Goal: Connect with others: Connect with others

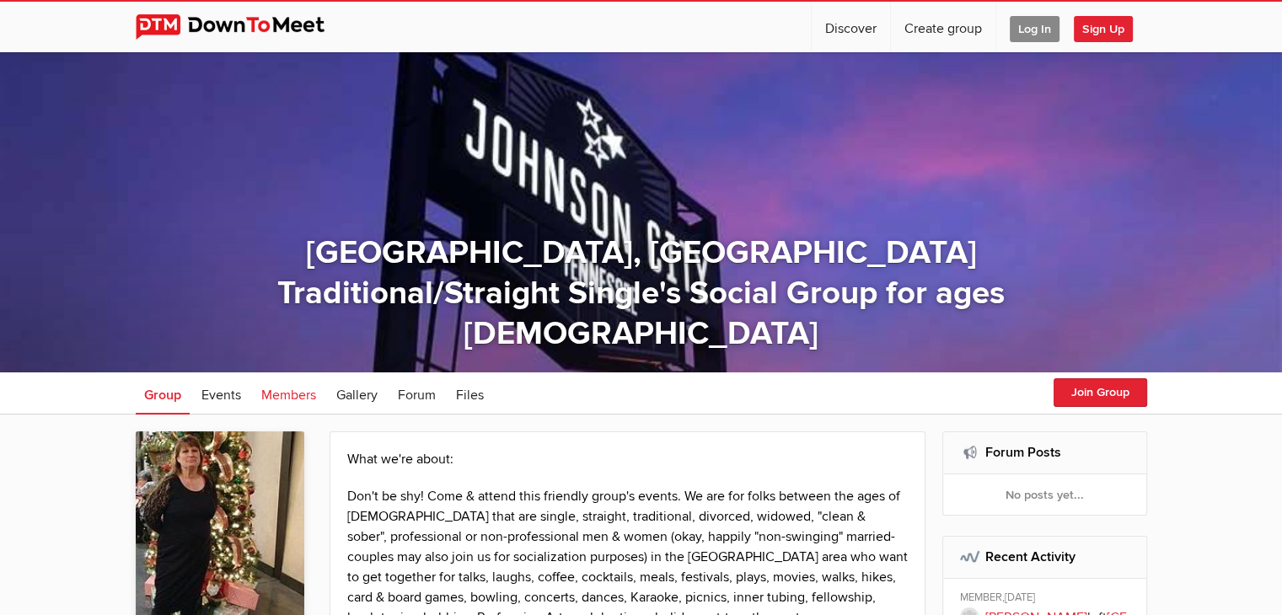
click at [283, 399] on span "Members" at bounding box center [288, 395] width 55 height 17
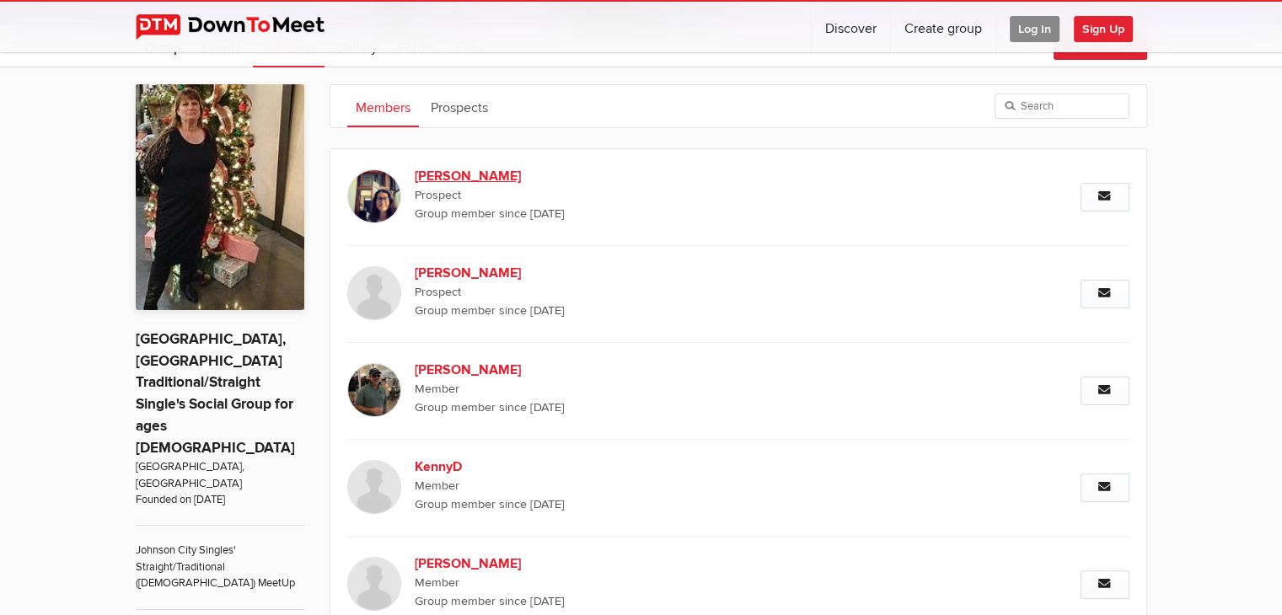
scroll to position [294, 0]
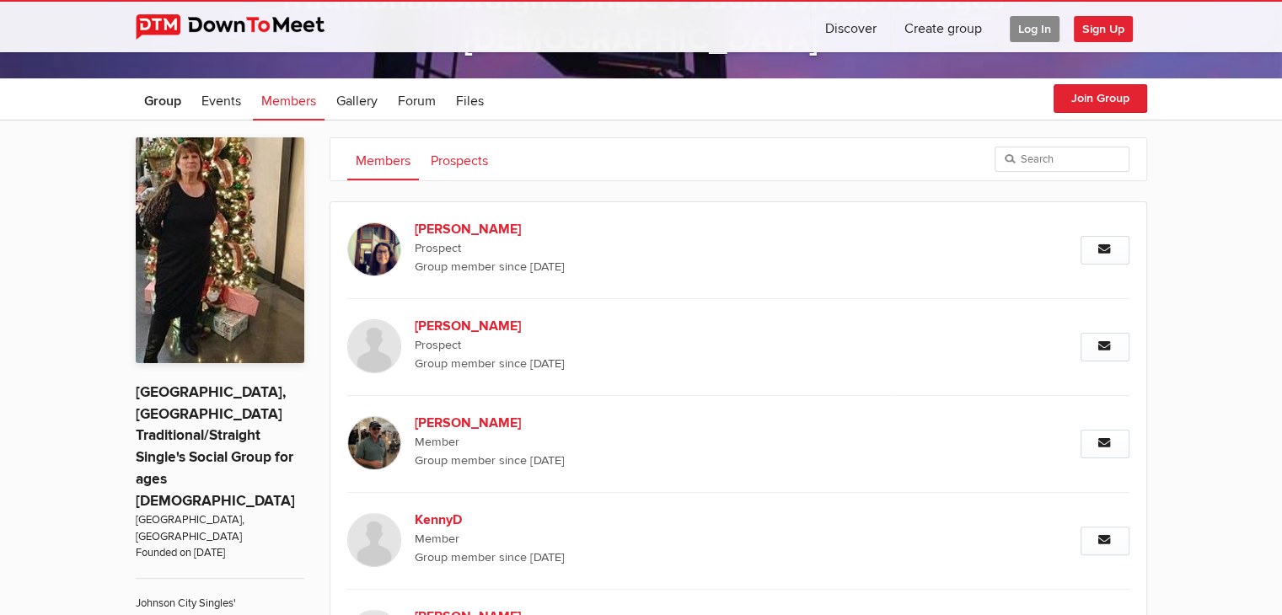
click at [451, 166] on link "Prospects" at bounding box center [459, 159] width 74 height 42
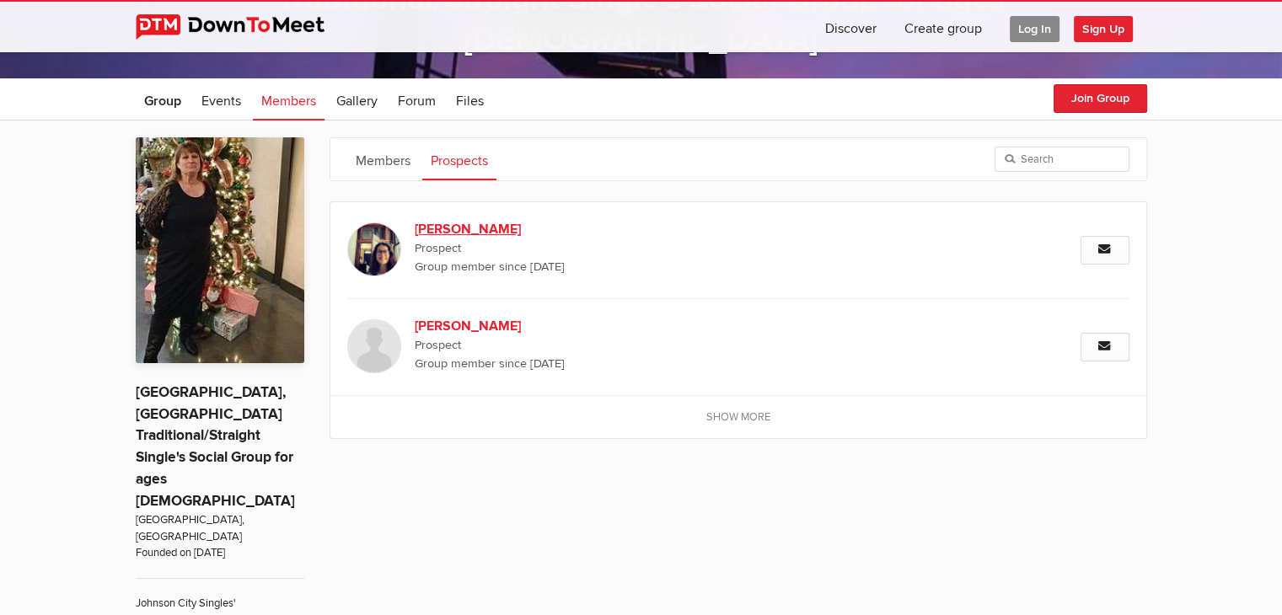
click at [427, 228] on b "[PERSON_NAME]" at bounding box center [559, 229] width 288 height 20
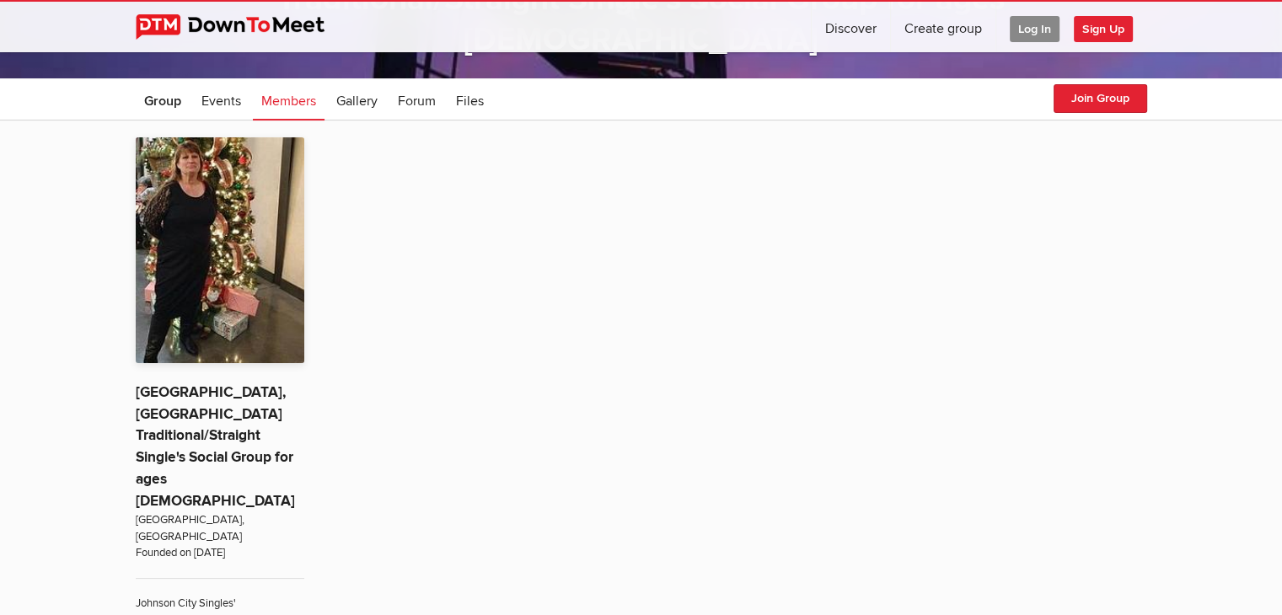
scroll to position [373, 0]
